Goal: Task Accomplishment & Management: Manage account settings

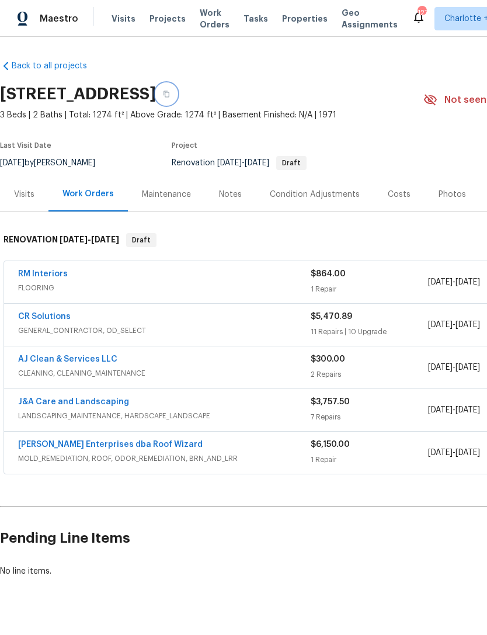
click at [170, 95] on icon "button" at bounding box center [166, 94] width 7 height 7
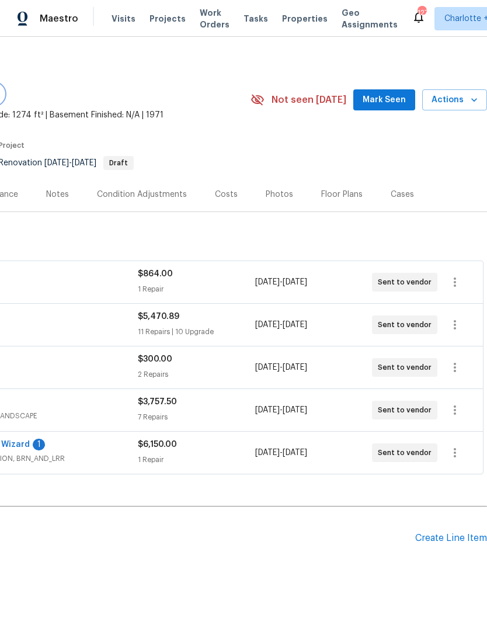
scroll to position [0, 173]
click at [445, 541] on div "Create Line Item" at bounding box center [451, 538] width 72 height 11
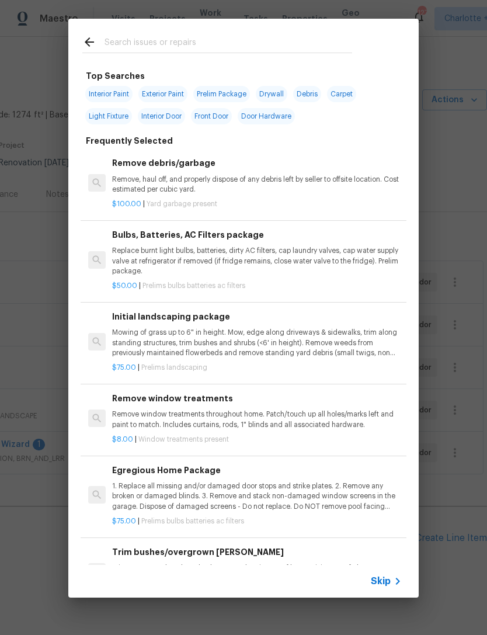
click at [162, 43] on input "text" at bounding box center [229, 44] width 248 height 18
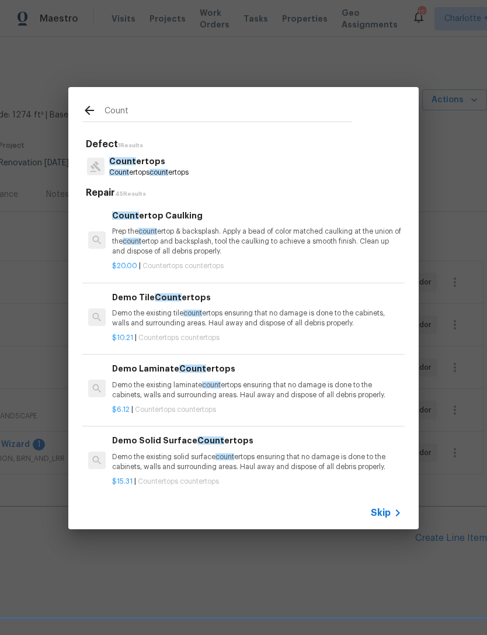
click at [268, 164] on div "Count ertops Count ertops count ertops" at bounding box center [243, 167] width 322 height 32
click at [254, 159] on div "Count ertops Count ertops count ertops" at bounding box center [243, 167] width 322 height 32
click at [197, 110] on input "Count" at bounding box center [229, 113] width 248 height 18
type input "C"
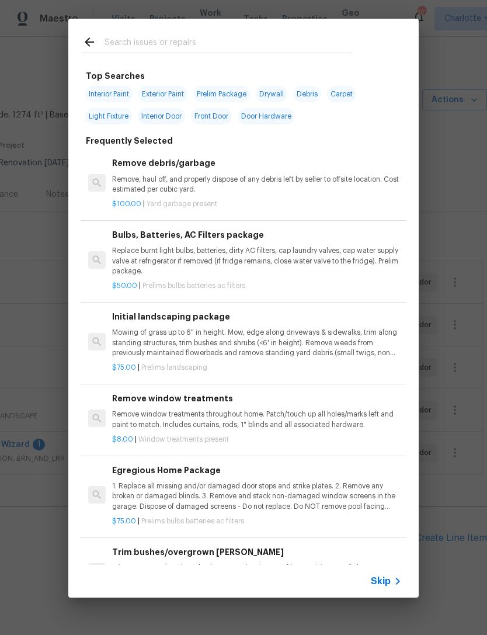
type input "H"
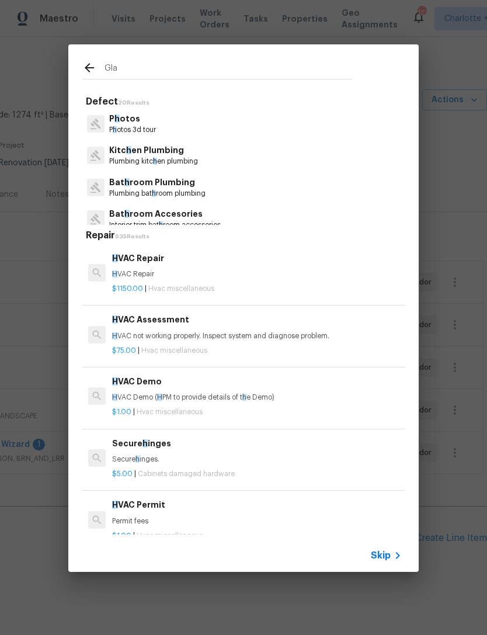
type input "Glaz"
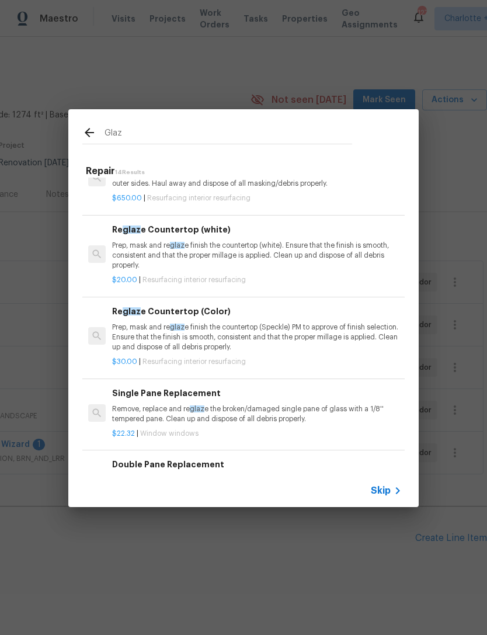
scroll to position [189, 0]
click at [354, 331] on p "Prep, mask and re glaz e finish the countertop (Speckle) PM to approve of finis…" at bounding box center [257, 337] width 290 height 30
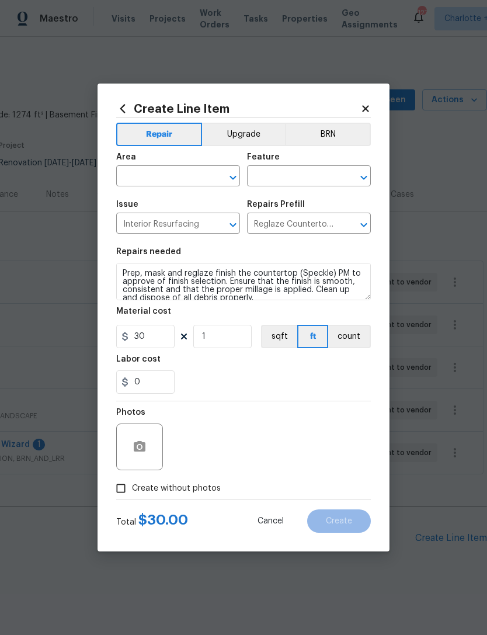
click at [187, 176] on input "text" at bounding box center [161, 177] width 91 height 18
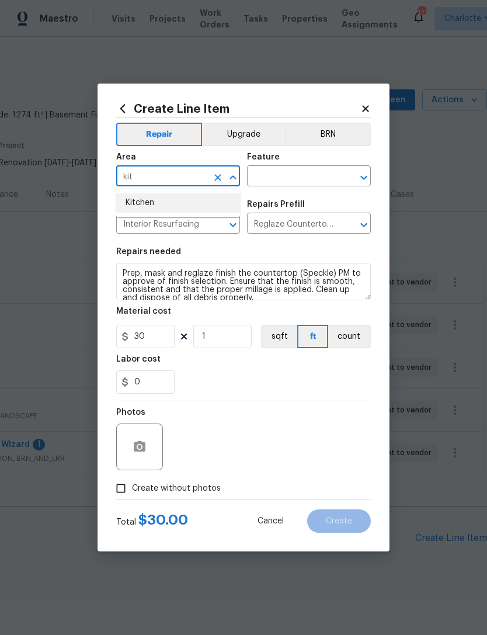
click at [200, 197] on li "Kitchen" at bounding box center [178, 202] width 124 height 19
type input "Kitchen"
click at [288, 164] on div "Feature" at bounding box center [309, 160] width 124 height 15
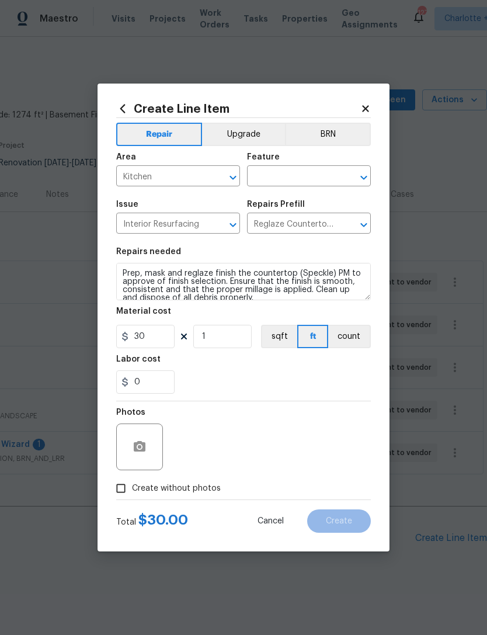
click at [302, 177] on input "text" at bounding box center [292, 177] width 91 height 18
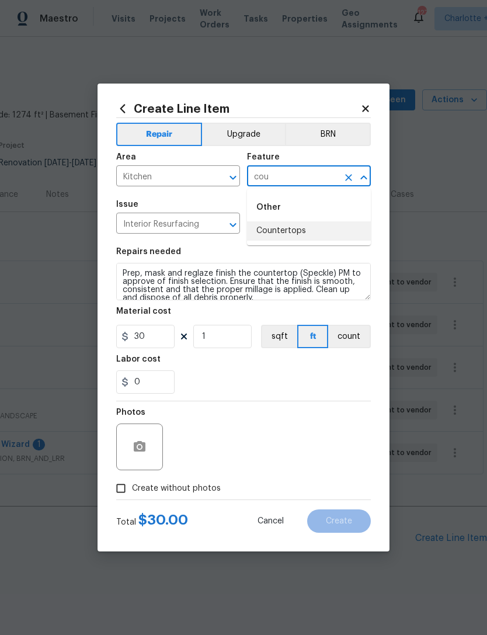
click at [301, 228] on li "Countertops" at bounding box center [309, 230] width 124 height 19
type input "Countertops"
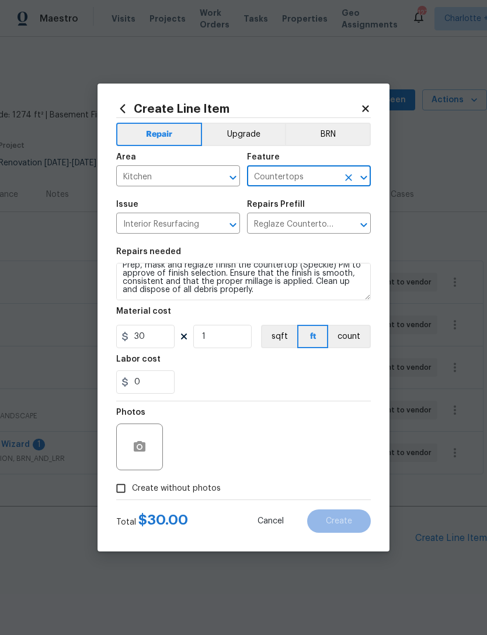
scroll to position [8, 0]
click at [268, 297] on textarea "Prep, mask and reglaze finish the countertop (Speckle) PM to approve of finish …" at bounding box center [243, 281] width 255 height 37
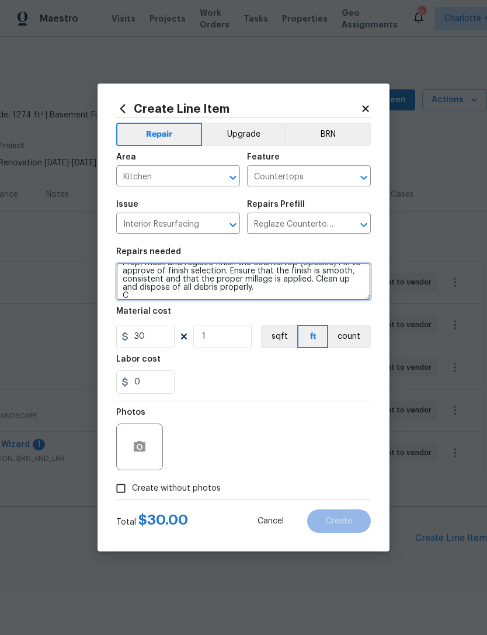
scroll to position [11, 0]
click at [141, 300] on textarea "Prep, mask and reglaze finish the countertop (Speckle) PM to approve of finish …" at bounding box center [243, 281] width 255 height 37
type textarea "Prep, mask and reglaze finish the countertop (Speckle) PM to approve of finish …"
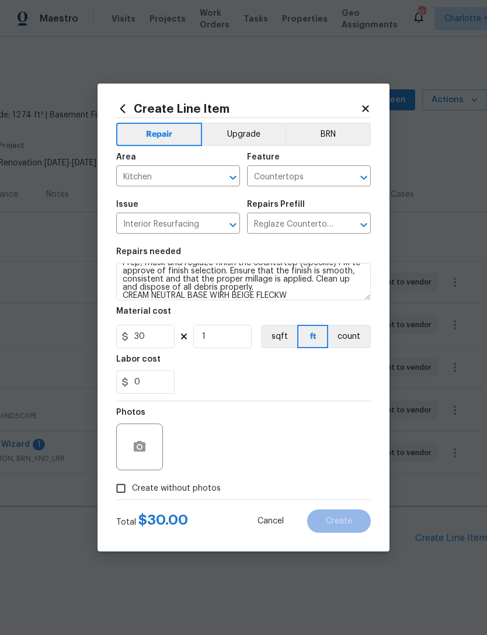
click at [315, 370] on div "Labor cost" at bounding box center [243, 362] width 255 height 15
click at [118, 495] on input "Create without photos" at bounding box center [121, 488] width 22 height 22
checkbox input "true"
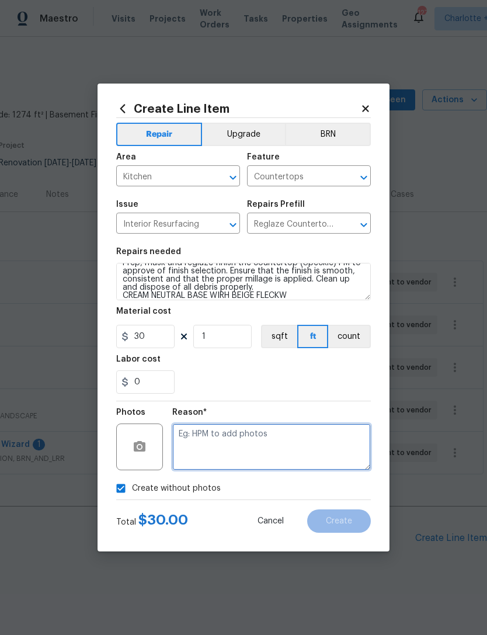
click at [313, 445] on textarea at bounding box center [271, 447] width 199 height 47
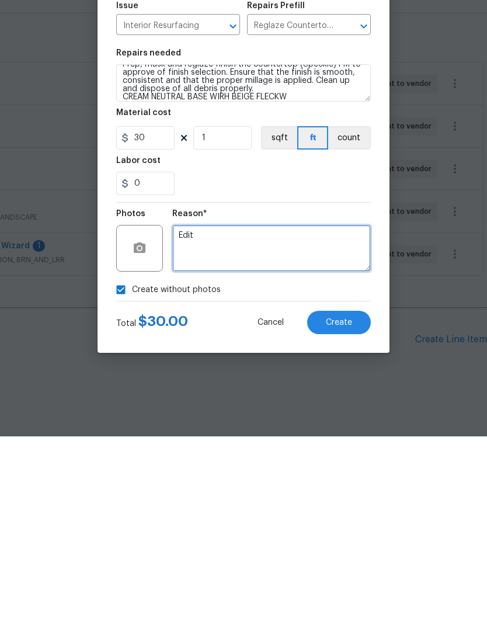
type textarea "Edit"
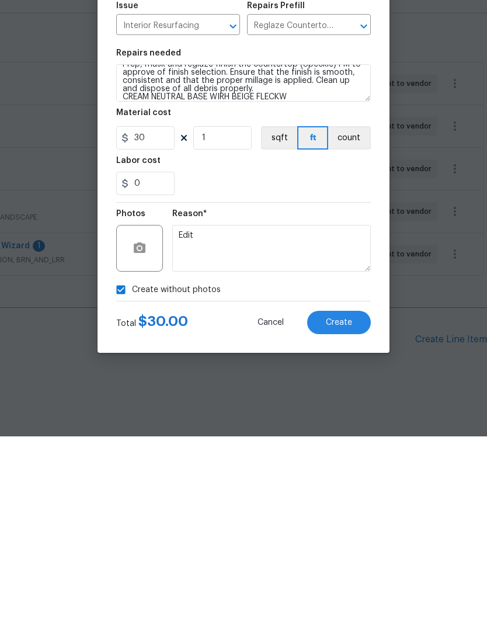
click at [327, 370] on div "0" at bounding box center [243, 381] width 255 height 23
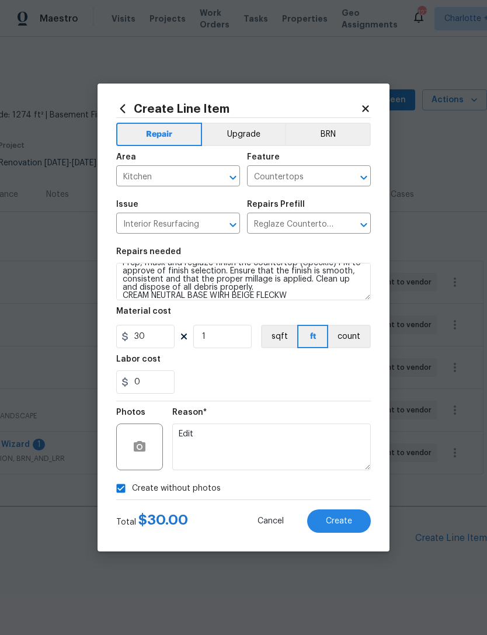
click at [356, 519] on button "Create" at bounding box center [339, 520] width 64 height 23
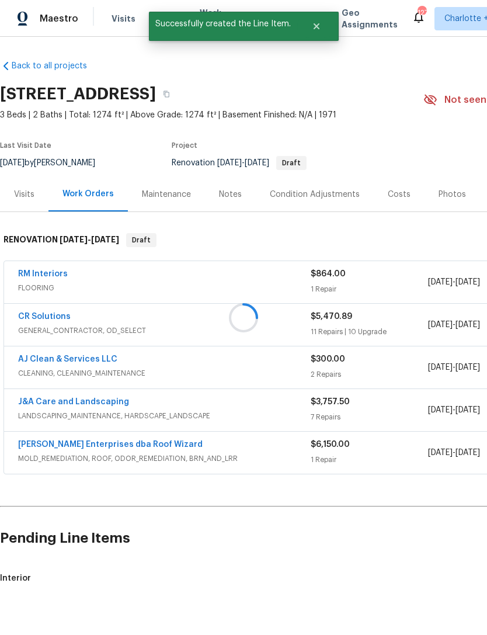
scroll to position [0, 0]
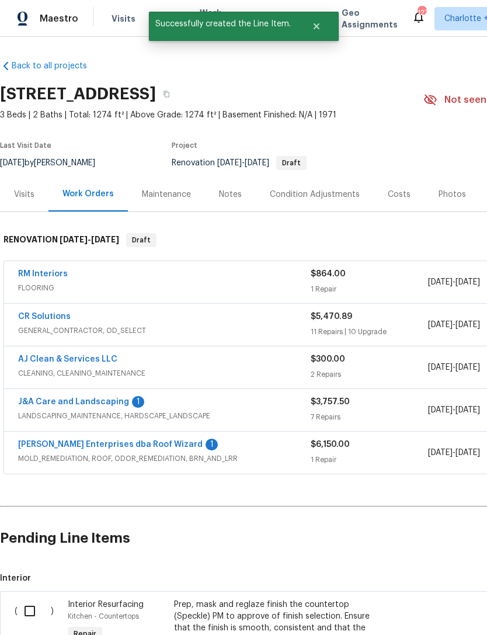
click at [25, 599] on input "checkbox" at bounding box center [34, 611] width 33 height 25
checkbox input "true"
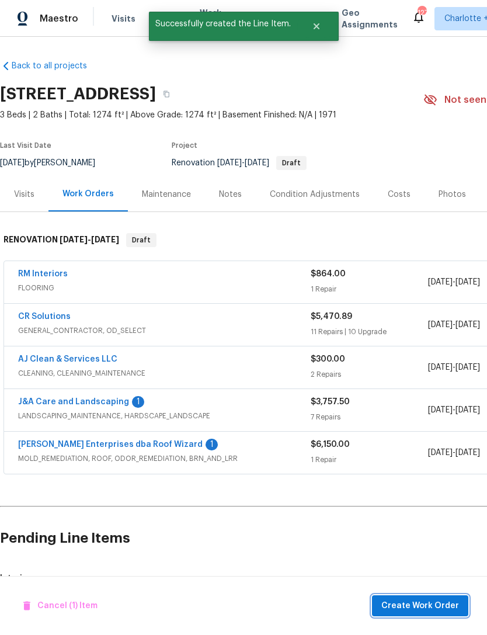
click at [441, 602] on span "Create Work Order" at bounding box center [420, 606] width 78 height 15
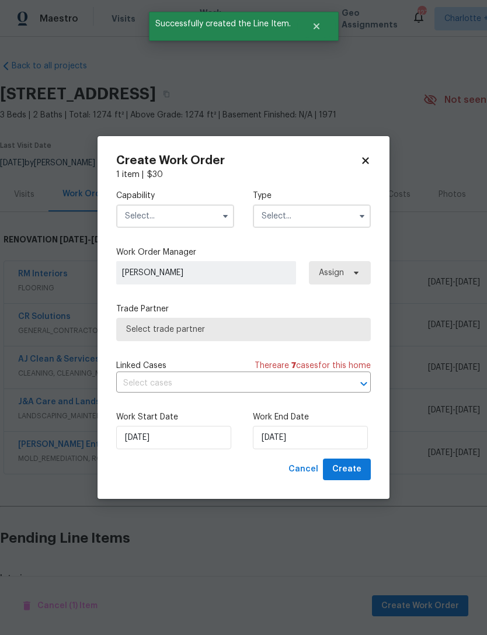
click at [189, 217] on input "text" at bounding box center [175, 215] width 118 height 23
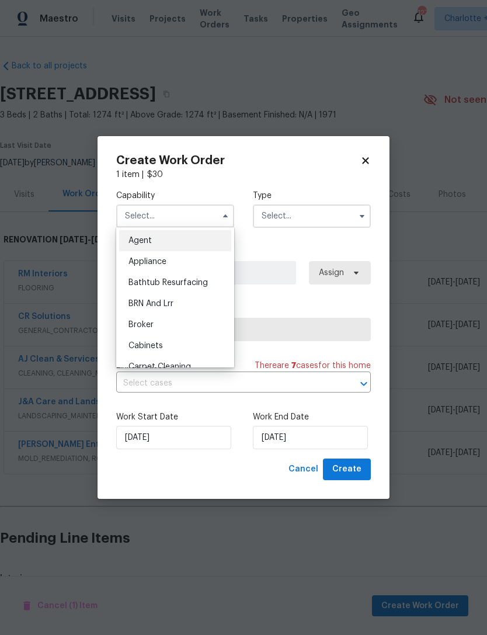
click at [206, 283] on span "Bathtub Resurfacing" at bounding box center [168, 283] width 79 height 8
type input "Bathtub Resurfacing"
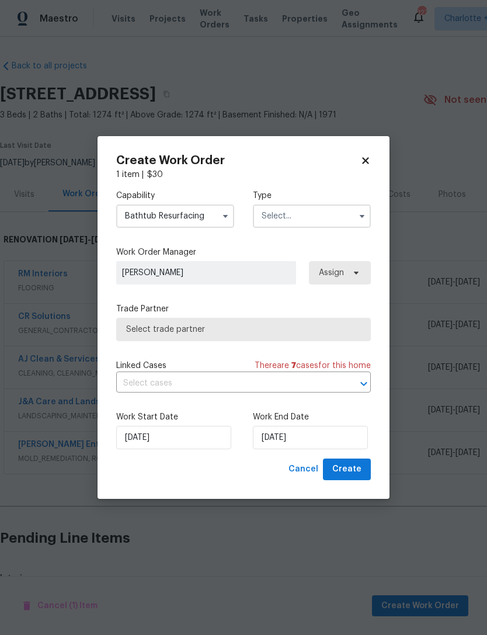
click at [303, 218] on input "text" at bounding box center [312, 215] width 118 height 23
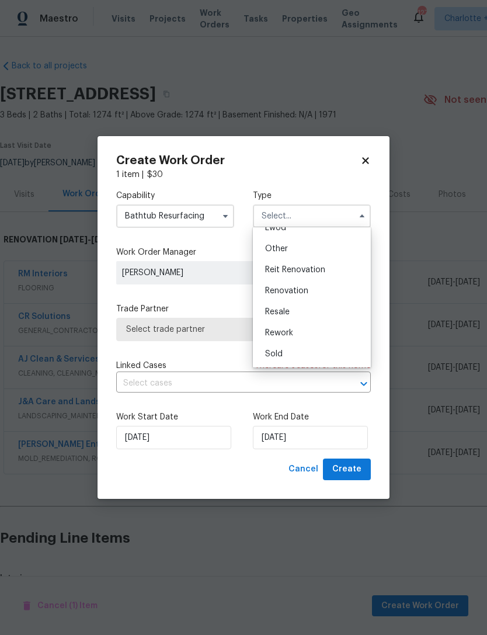
scroll to position [139, 0]
click at [304, 290] on span "Renovation" at bounding box center [286, 291] width 43 height 8
type input "Renovation"
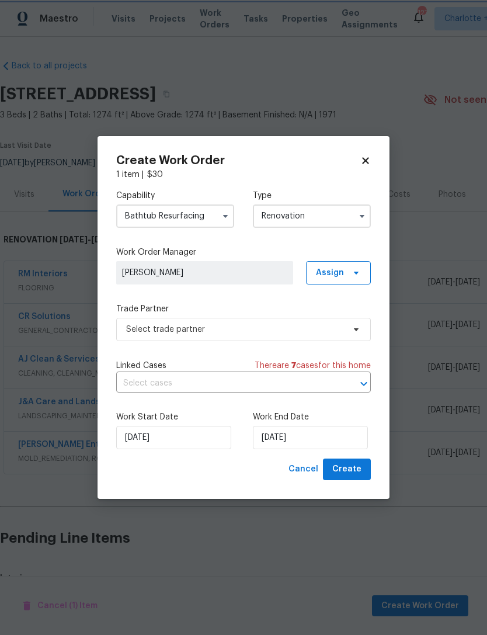
scroll to position [0, 0]
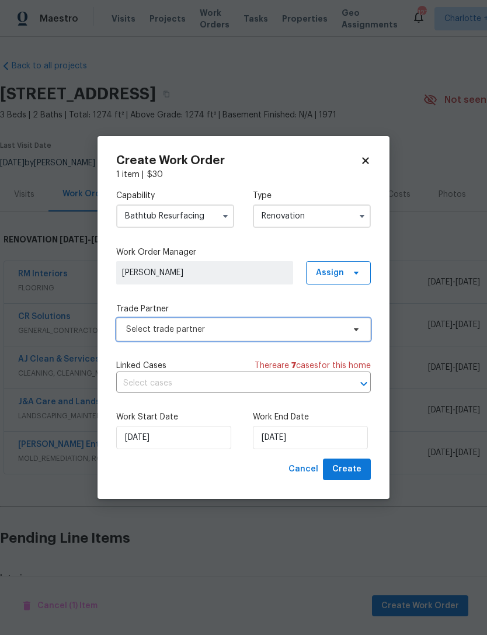
click at [311, 328] on span "Select trade partner" at bounding box center [235, 330] width 218 height 12
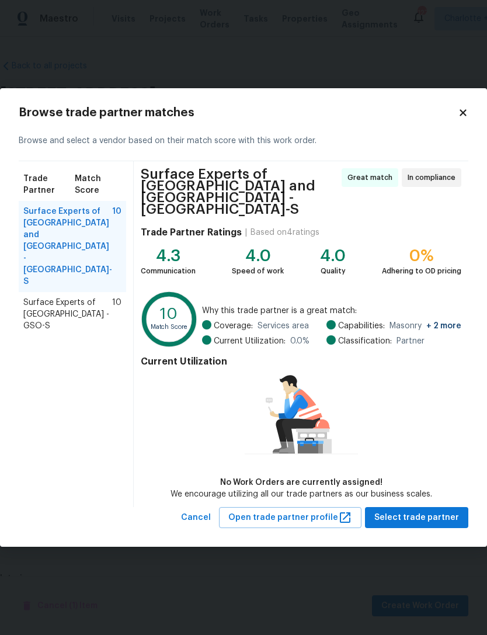
click at [27, 297] on span "Surface Experts of Winston-Salem - GSO-S" at bounding box center [67, 314] width 89 height 35
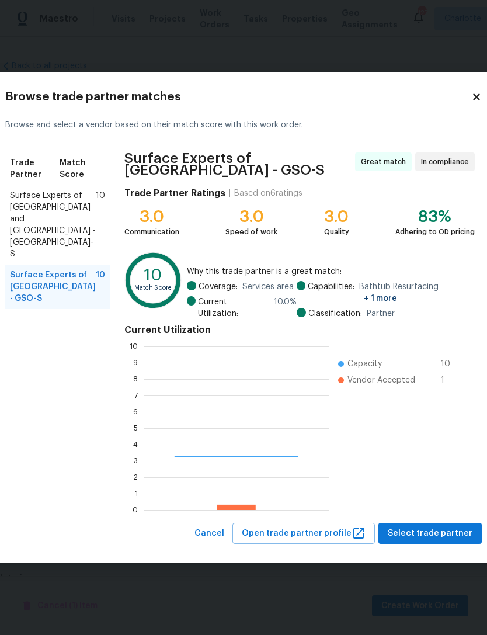
scroll to position [164, 185]
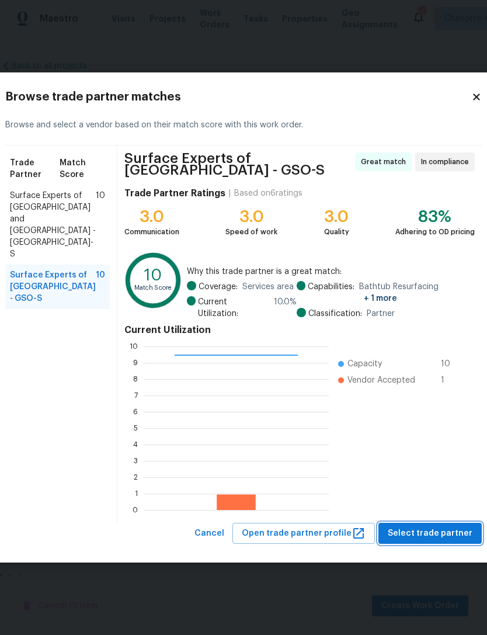
click at [426, 536] on span "Select trade partner" at bounding box center [430, 533] width 85 height 15
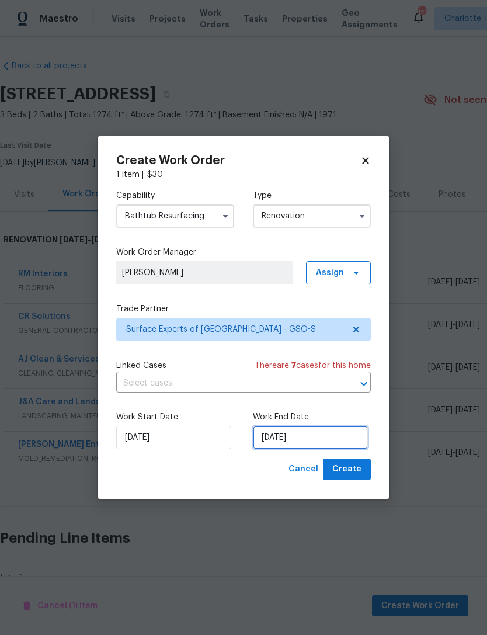
click at [304, 435] on input "9/26/2025" at bounding box center [310, 437] width 115 height 23
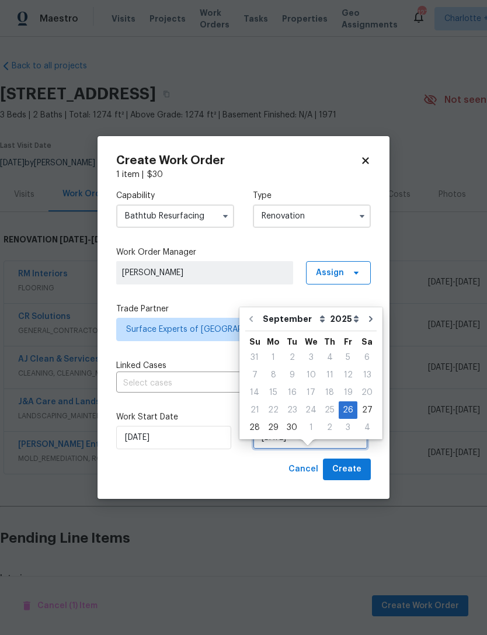
scroll to position [37, 0]
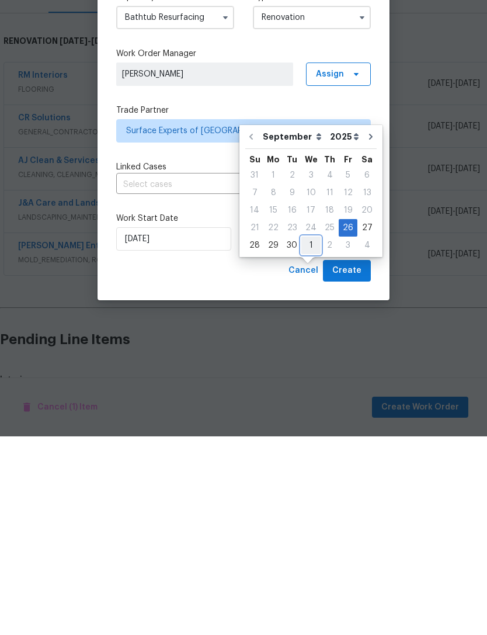
click at [308, 436] on div "1" at bounding box center [310, 444] width 19 height 16
type input "10/1/2025"
select select "9"
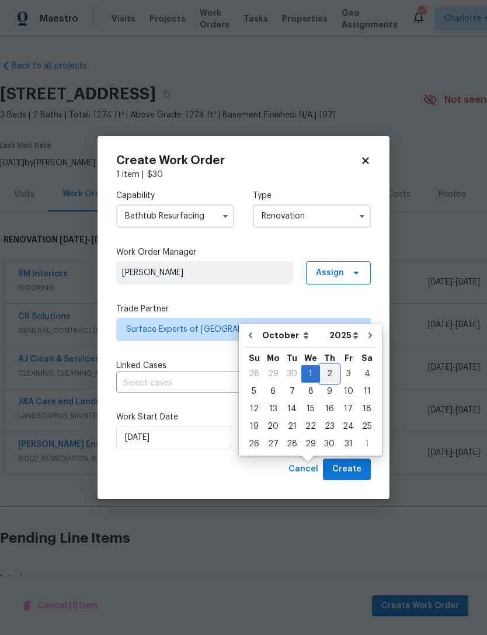
click at [329, 366] on div "2" at bounding box center [329, 374] width 19 height 16
type input "10/2/2025"
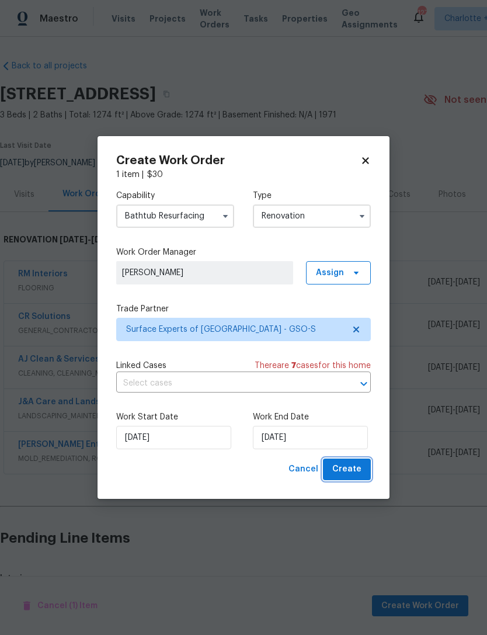
click at [362, 474] on button "Create" at bounding box center [347, 470] width 48 height 22
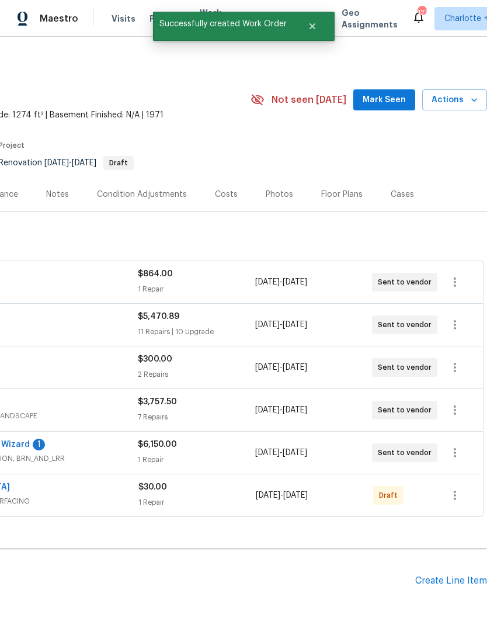
scroll to position [0, 173]
click at [463, 481] on button "button" at bounding box center [455, 495] width 28 height 28
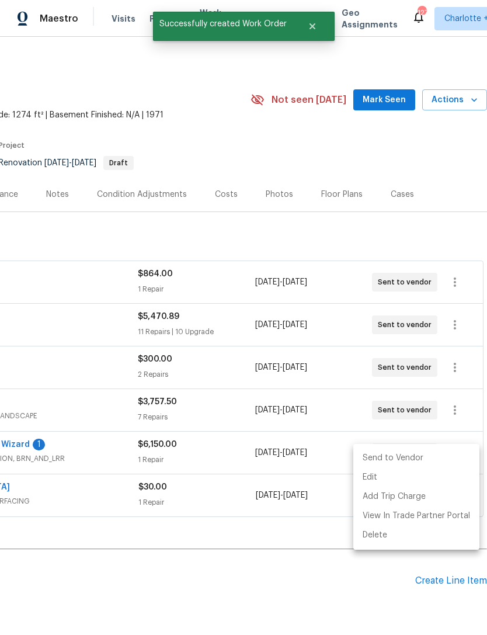
click at [412, 458] on li "Send to Vendor" at bounding box center [416, 458] width 126 height 19
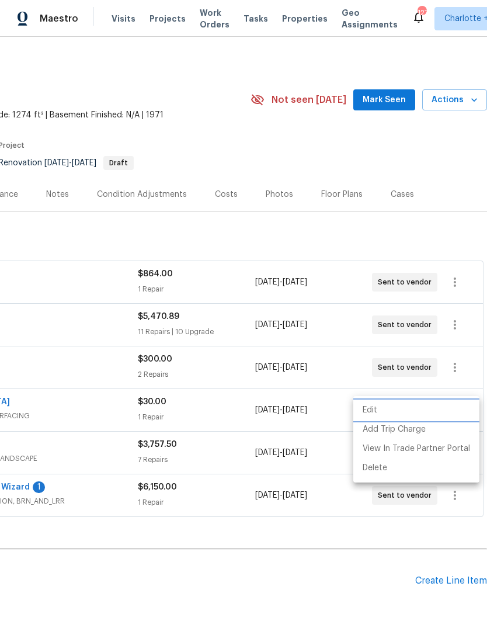
scroll to position [0, 0]
click at [157, 20] on div at bounding box center [243, 317] width 487 height 635
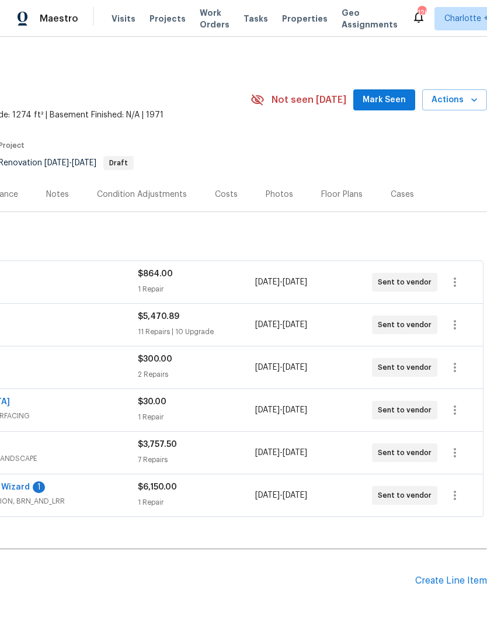
click at [161, 20] on span "Projects" at bounding box center [168, 19] width 36 height 12
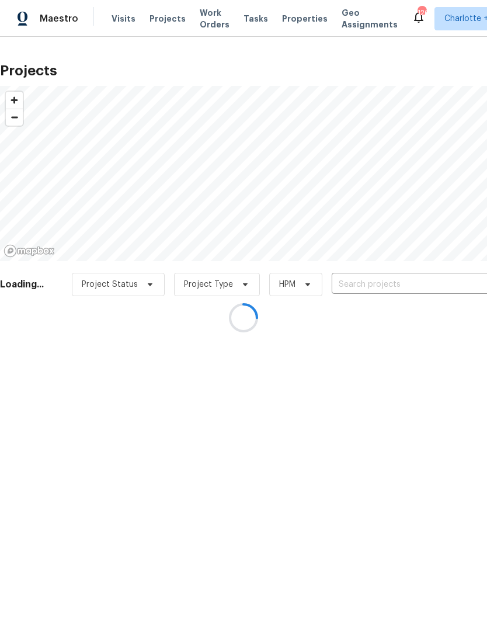
click at [371, 284] on div at bounding box center [243, 317] width 487 height 635
click at [381, 283] on div at bounding box center [243, 317] width 487 height 635
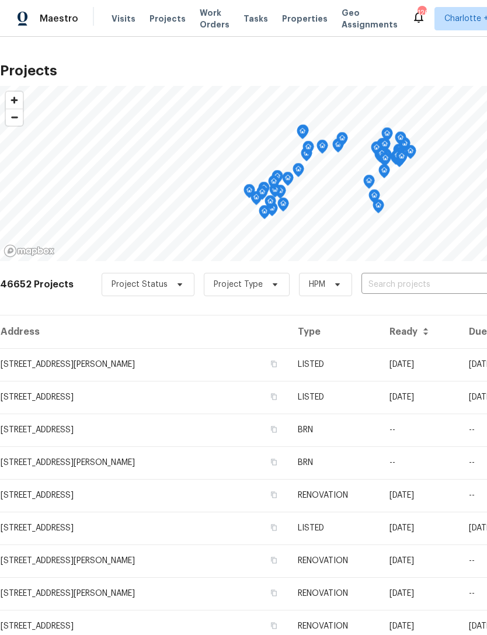
click at [390, 285] on input "text" at bounding box center [429, 285] width 134 height 18
type input "3048 lau"
click at [420, 309] on li "3048 Laurel Springs Dr, Greensboro, NC 27410" at bounding box center [399, 310] width 170 height 19
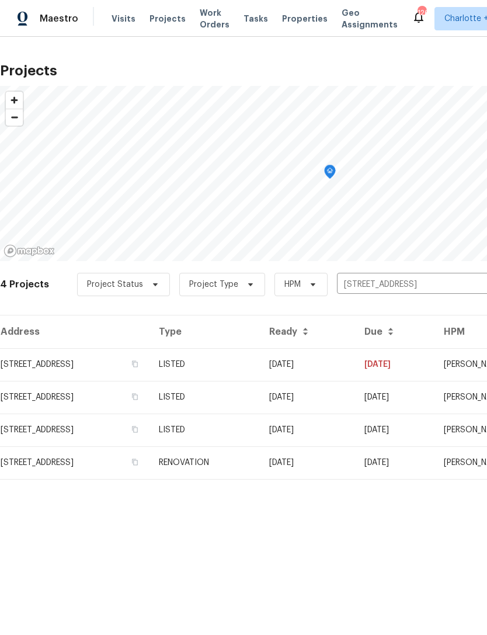
click at [355, 376] on td "09/11/25" at bounding box center [307, 364] width 95 height 33
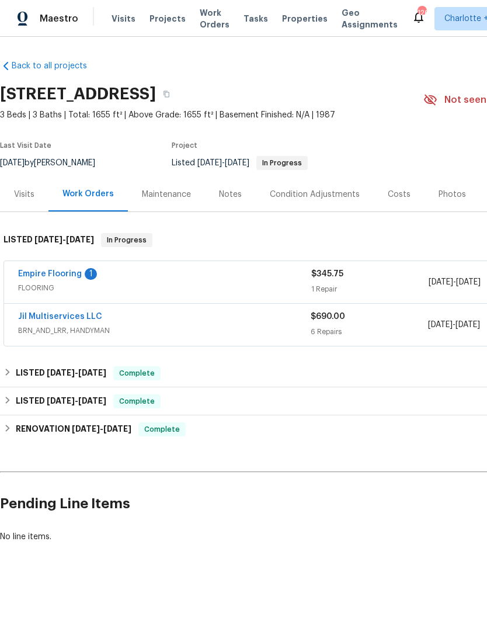
click at [40, 274] on link "Empire Flooring" at bounding box center [50, 274] width 64 height 8
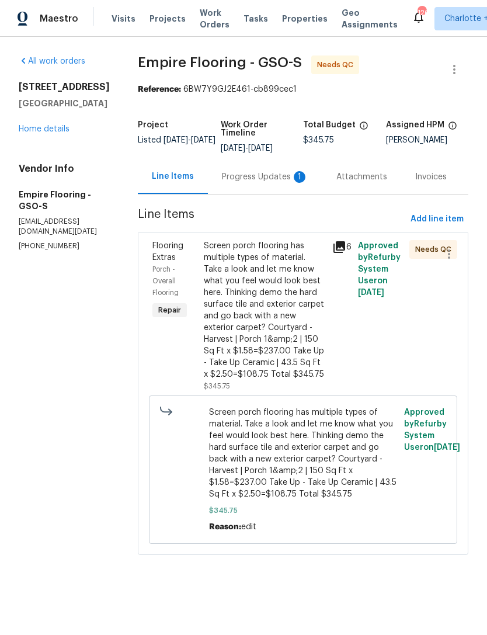
click at [314, 285] on div "Screen porch flooring has multiple types of material. Take a look and let me kn…" at bounding box center [265, 310] width 122 height 140
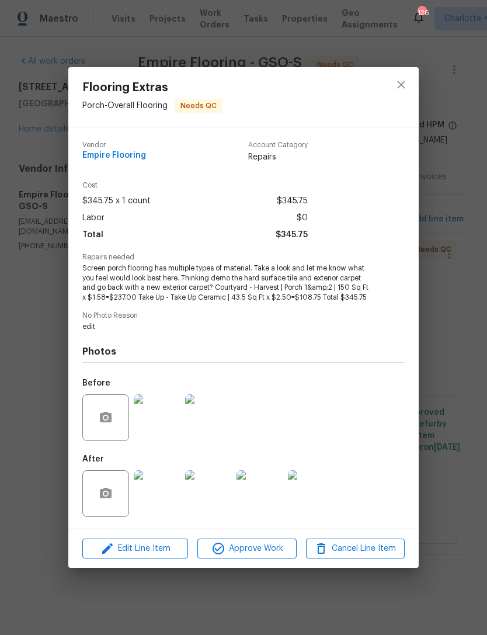
click at [159, 481] on img at bounding box center [157, 493] width 47 height 47
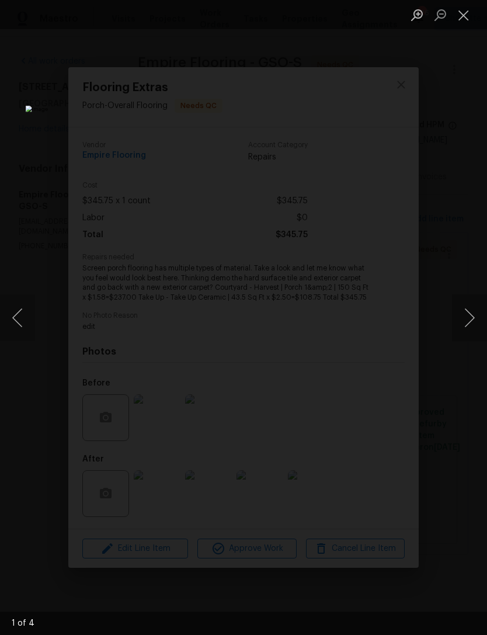
click at [468, 310] on button "Next image" at bounding box center [469, 317] width 35 height 47
click at [469, 310] on button "Next image" at bounding box center [469, 317] width 35 height 47
click at [467, 306] on button "Next image" at bounding box center [469, 317] width 35 height 47
click at [468, 311] on button "Next image" at bounding box center [469, 317] width 35 height 47
click at [467, 11] on button "Close lightbox" at bounding box center [463, 15] width 23 height 20
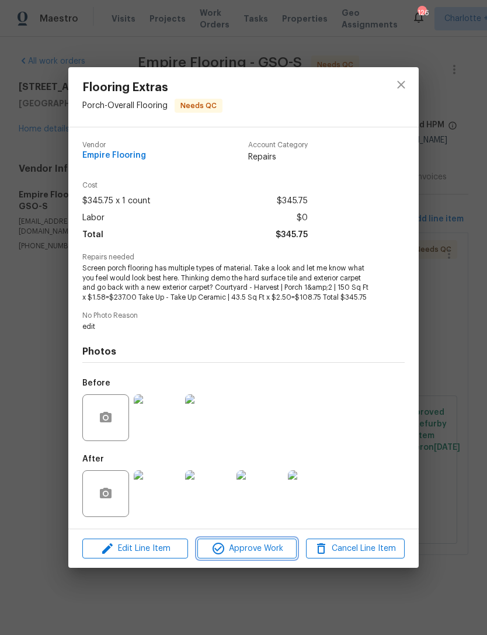
click at [268, 541] on button "Approve Work" at bounding box center [246, 549] width 99 height 20
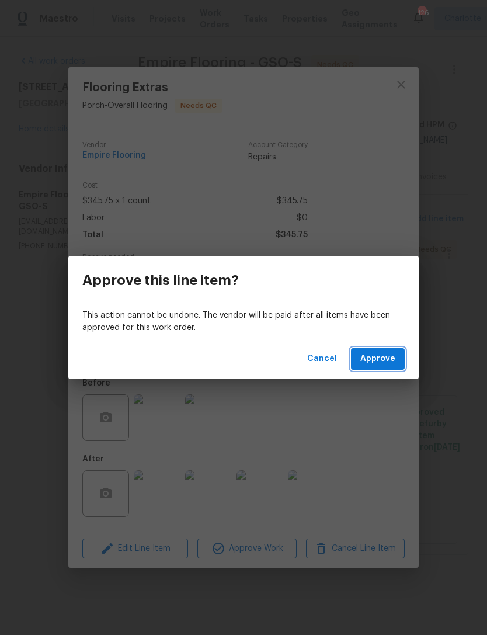
click at [391, 351] on button "Approve" at bounding box center [378, 359] width 54 height 22
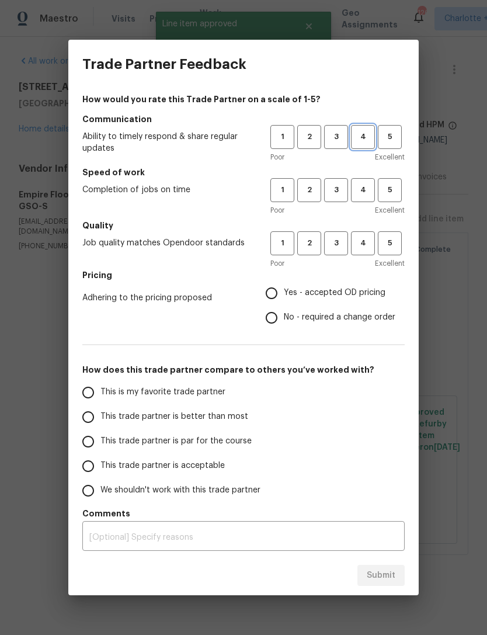
click at [359, 136] on span "4" at bounding box center [363, 136] width 22 height 13
click at [359, 195] on span "4" at bounding box center [363, 189] width 22 height 13
click at [365, 248] on span "4" at bounding box center [363, 243] width 22 height 13
click at [276, 320] on input "No - required a change order" at bounding box center [271, 318] width 25 height 25
radio input "true"
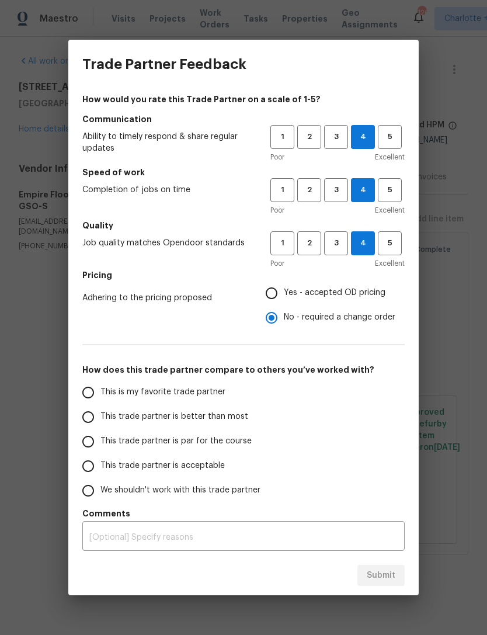
click at [86, 414] on input "This trade partner is better than most" at bounding box center [88, 417] width 25 height 25
click at [393, 573] on span "Submit" at bounding box center [381, 575] width 29 height 15
radio input "true"
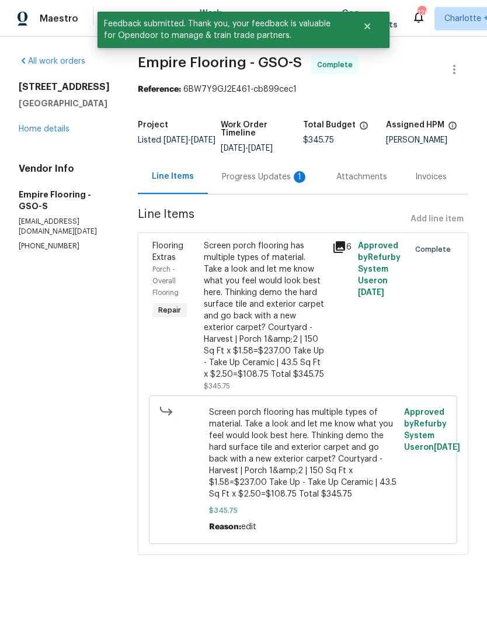
click at [48, 127] on link "Home details" at bounding box center [44, 129] width 51 height 8
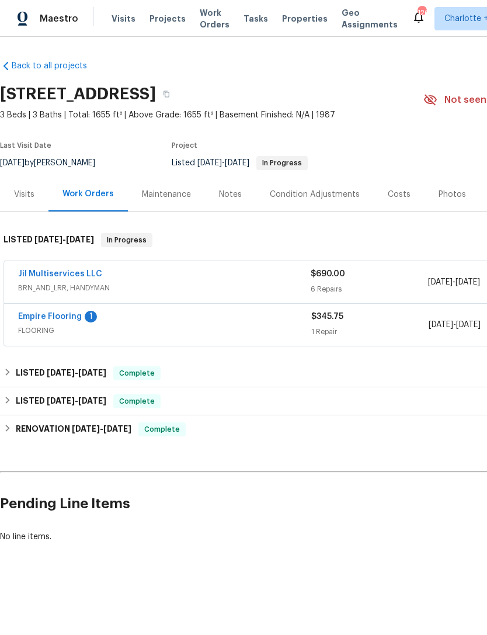
click at [58, 266] on div "Jil Multiservices LLC BRN_AND_LRR, HANDYMAN $690.00 6 Repairs 9/11/2025 - 9/17/…" at bounding box center [330, 282] width 652 height 42
click at [69, 276] on link "Jil Multiservices LLC" at bounding box center [60, 274] width 84 height 8
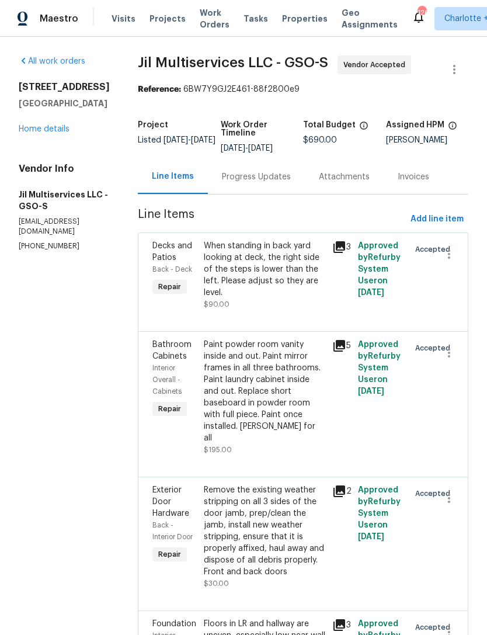
click at [272, 179] on div "Progress Updates" at bounding box center [256, 177] width 69 height 12
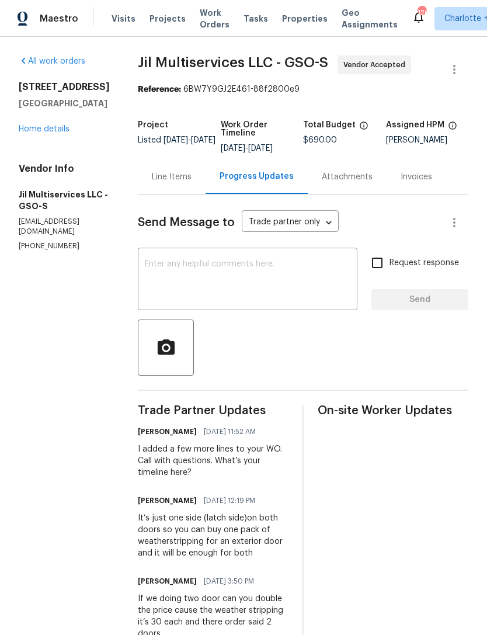
click at [237, 266] on textarea at bounding box center [248, 280] width 206 height 41
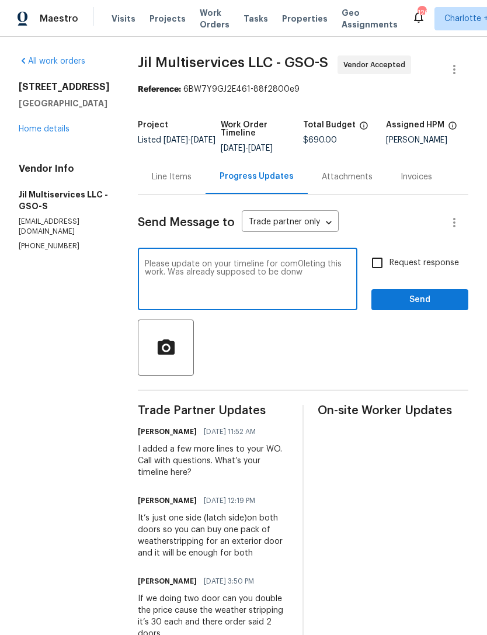
type textarea "Please update on your timeline for com0leting this work. Was already supposed t…"
click at [378, 264] on input "Request response" at bounding box center [377, 263] width 25 height 25
checkbox input "true"
click at [310, 264] on textarea "Please update on your timeline for com0leting this work. Was already supposed t…" at bounding box center [248, 280] width 206 height 41
click at [313, 270] on textarea "Please update on your timeline for completing this work. Was already supposed t…" at bounding box center [248, 280] width 206 height 41
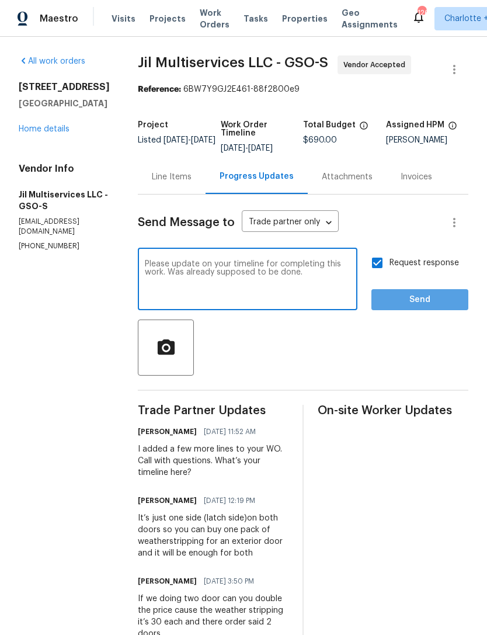
type textarea "Please update on your timeline for completing this work. Was already supposed t…"
click at [433, 306] on span "Send" at bounding box center [420, 300] width 78 height 15
